Goal: Information Seeking & Learning: Obtain resource

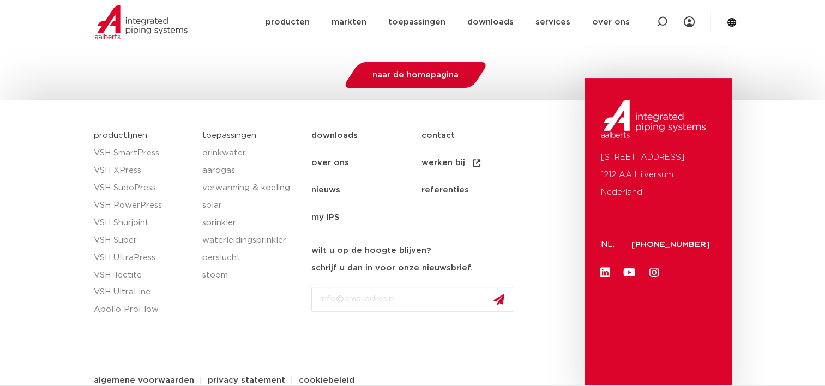
scroll to position [375, 0]
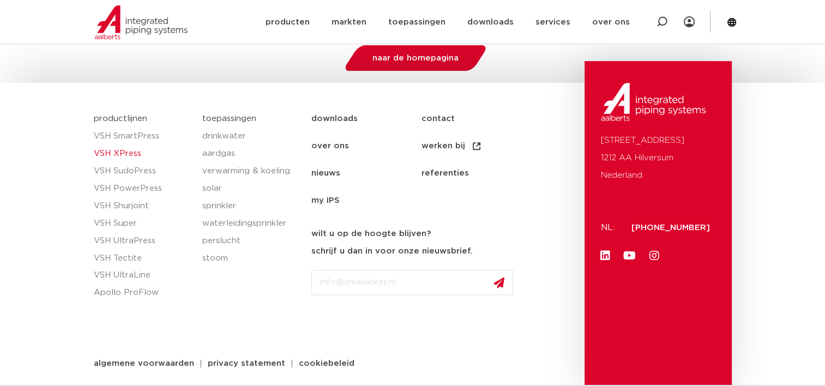
click at [123, 150] on link "VSH XPress" at bounding box center [143, 153] width 98 height 17
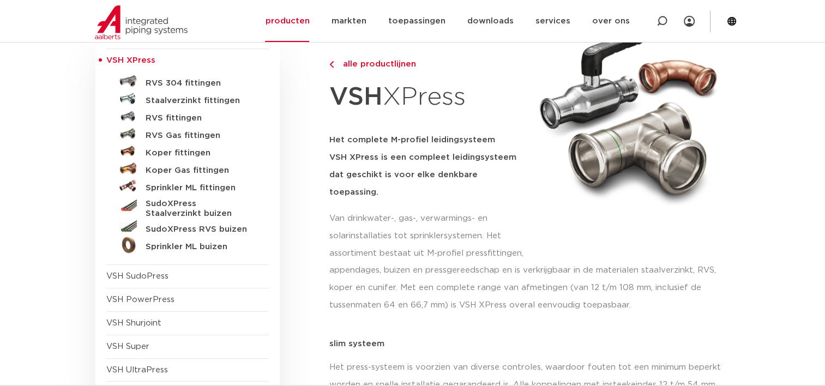
scroll to position [109, 0]
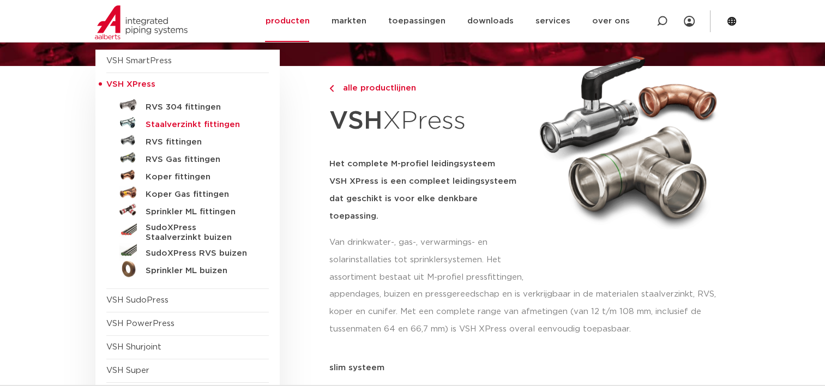
click at [214, 122] on h5 "Staalverzinkt fittingen" at bounding box center [200, 125] width 108 height 10
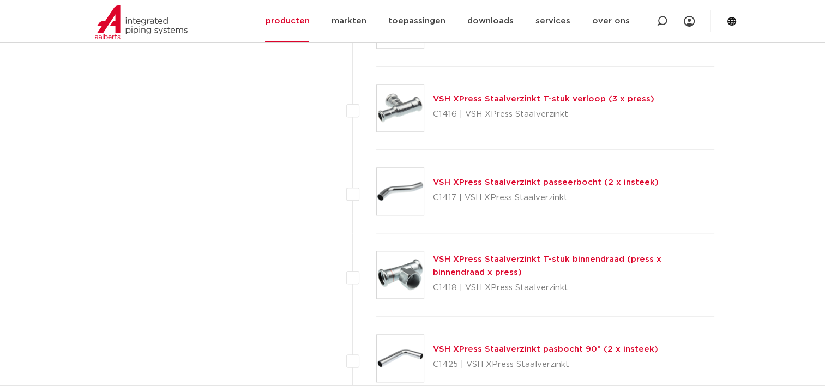
scroll to position [1417, 0]
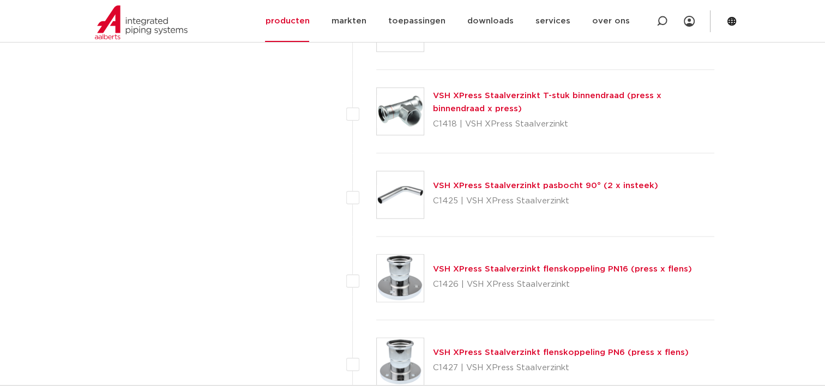
click at [406, 186] on img at bounding box center [400, 194] width 47 height 47
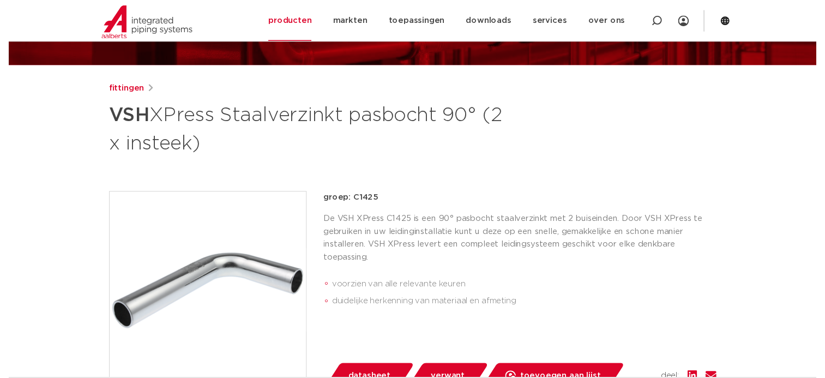
scroll to position [164, 0]
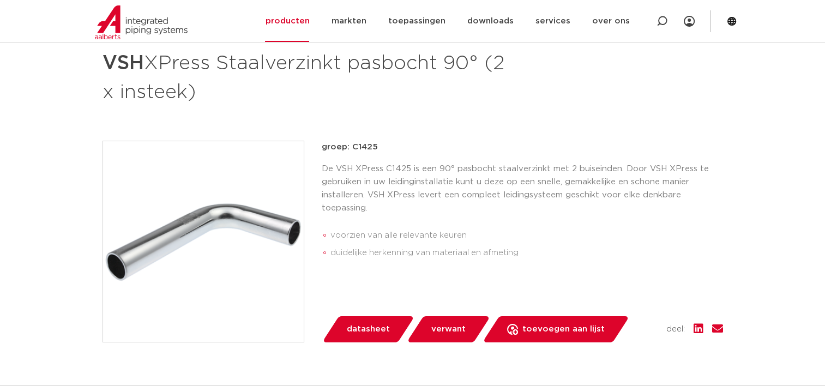
click at [361, 326] on span "datasheet" at bounding box center [368, 328] width 43 height 17
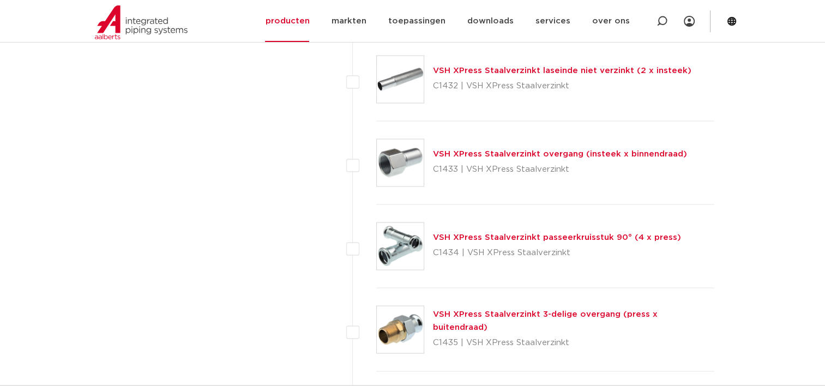
scroll to position [1874, 0]
